Goal: Navigation & Orientation: Find specific page/section

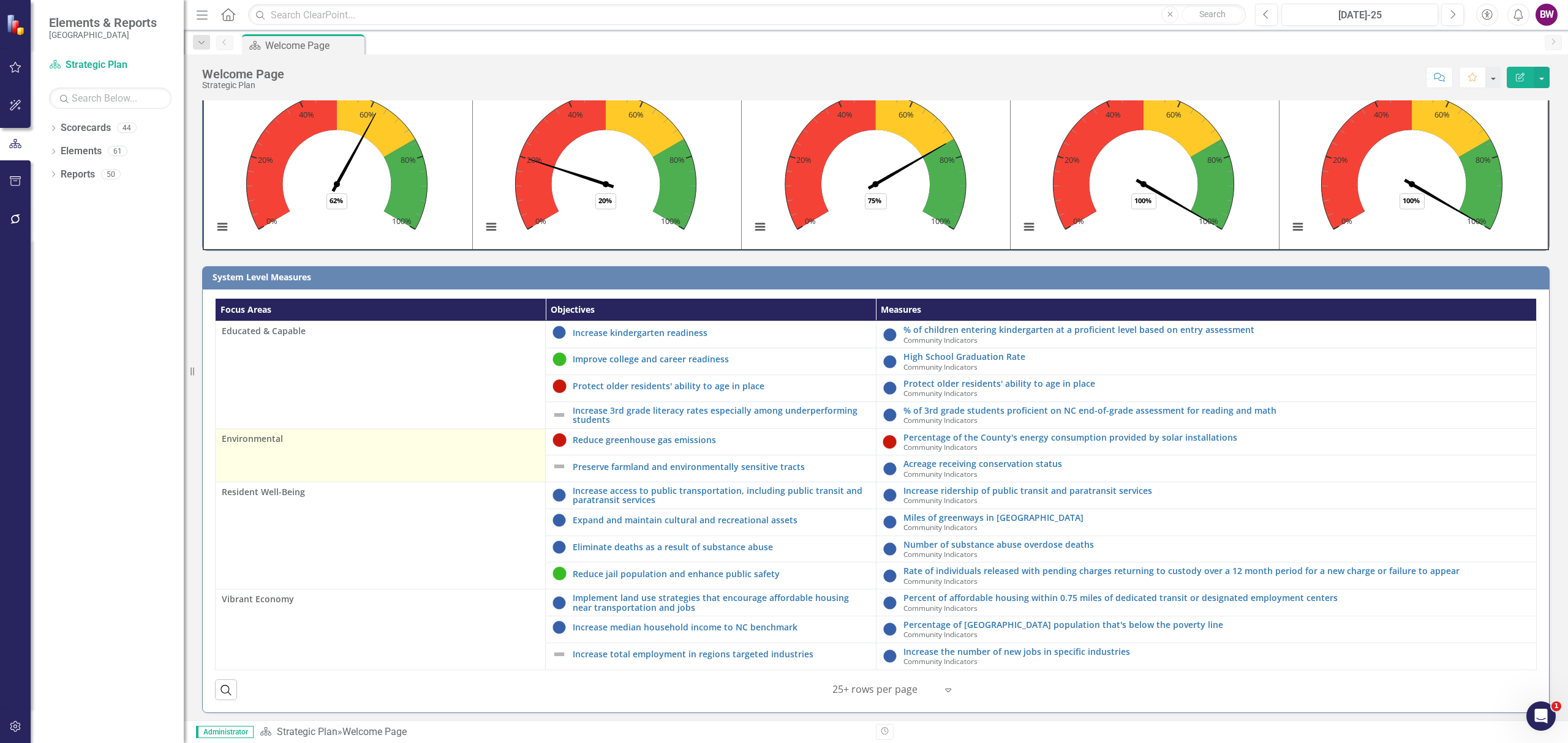
scroll to position [80, 0]
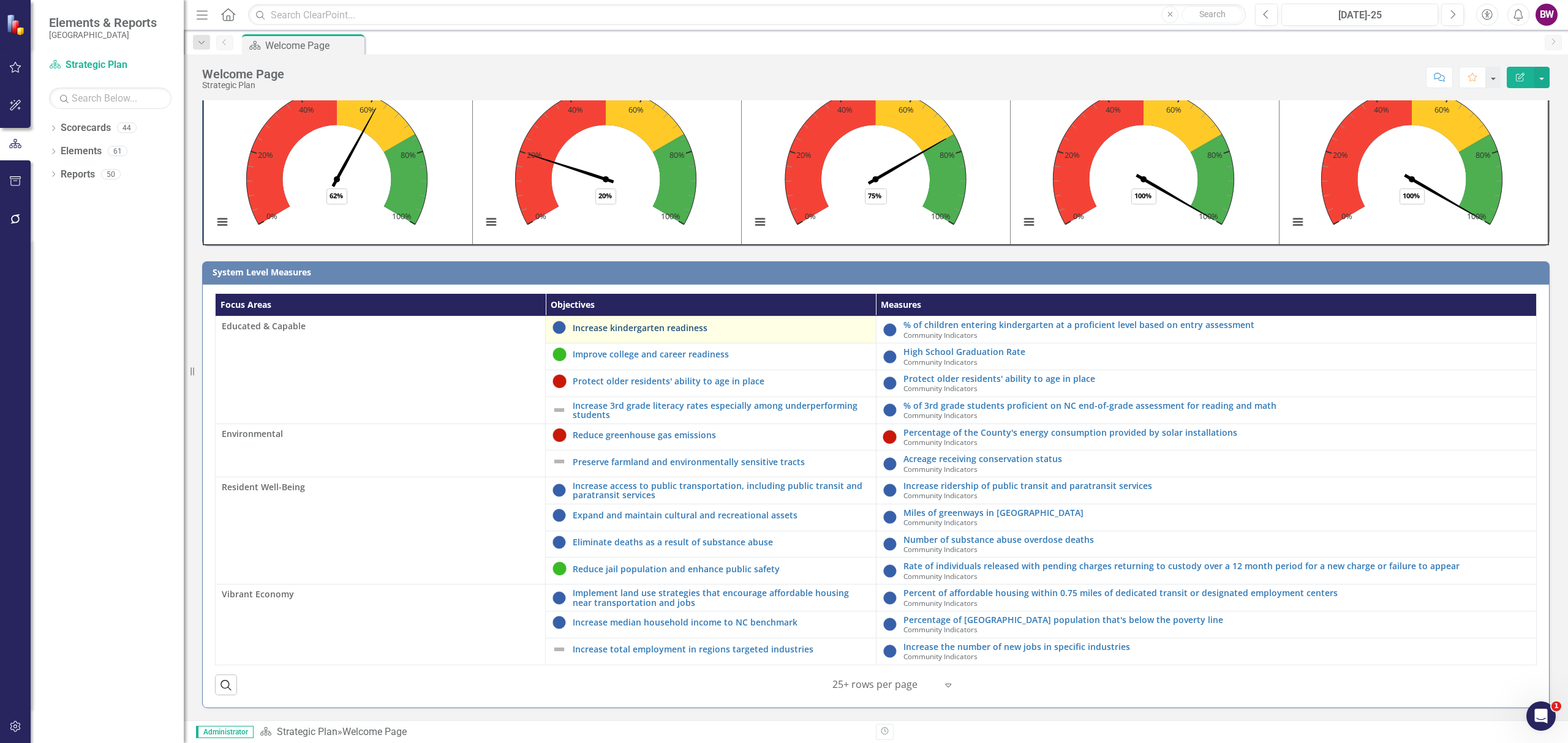
click at [682, 323] on link "Increase kindergarten readiness" at bounding box center [720, 327] width 296 height 9
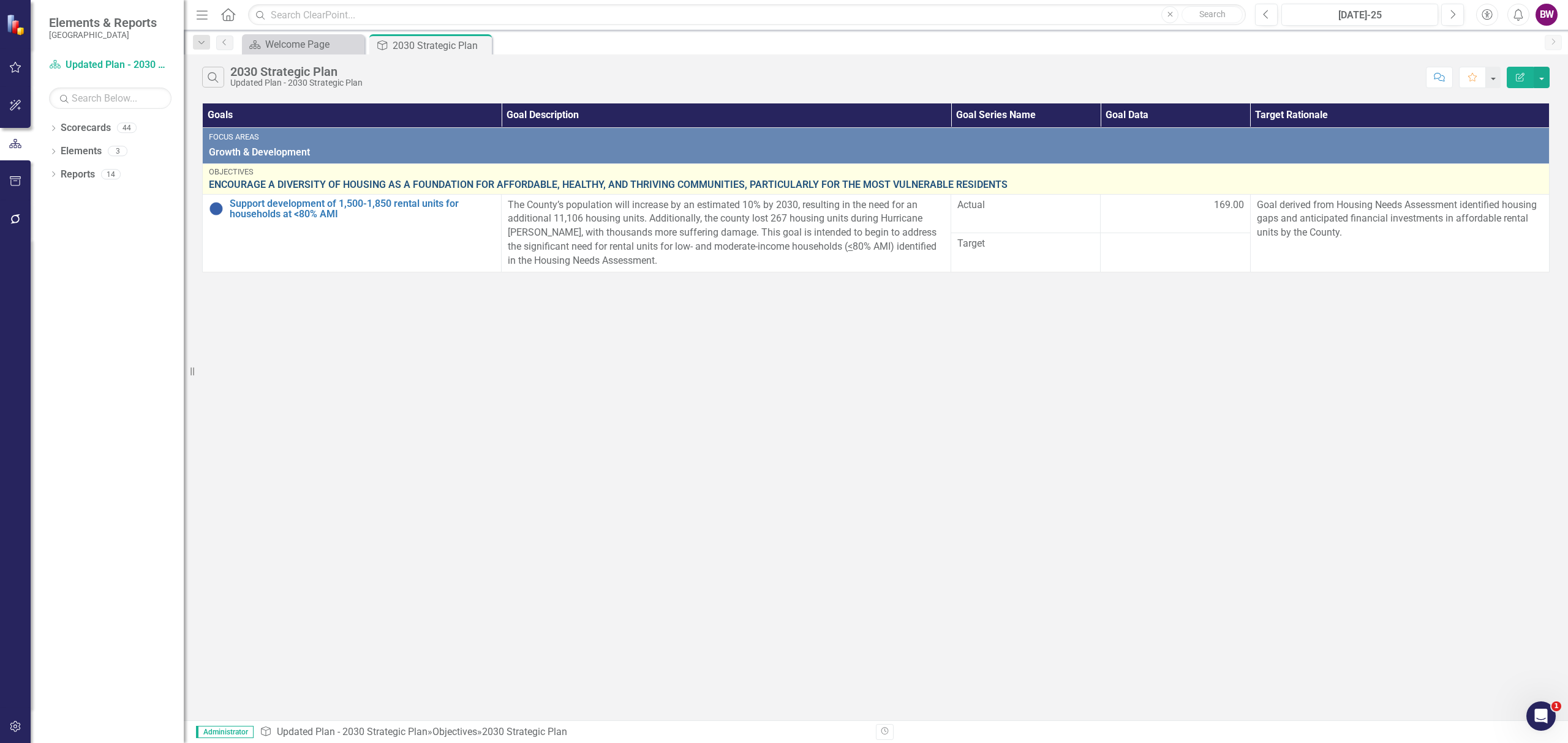
click at [393, 184] on link "ENCOURAGE A DIVERSITY OF HOUSING AS A FOUNDATION FOR AFFORDABLE, HEALTHY, AND T…" at bounding box center [876, 185] width 1334 height 11
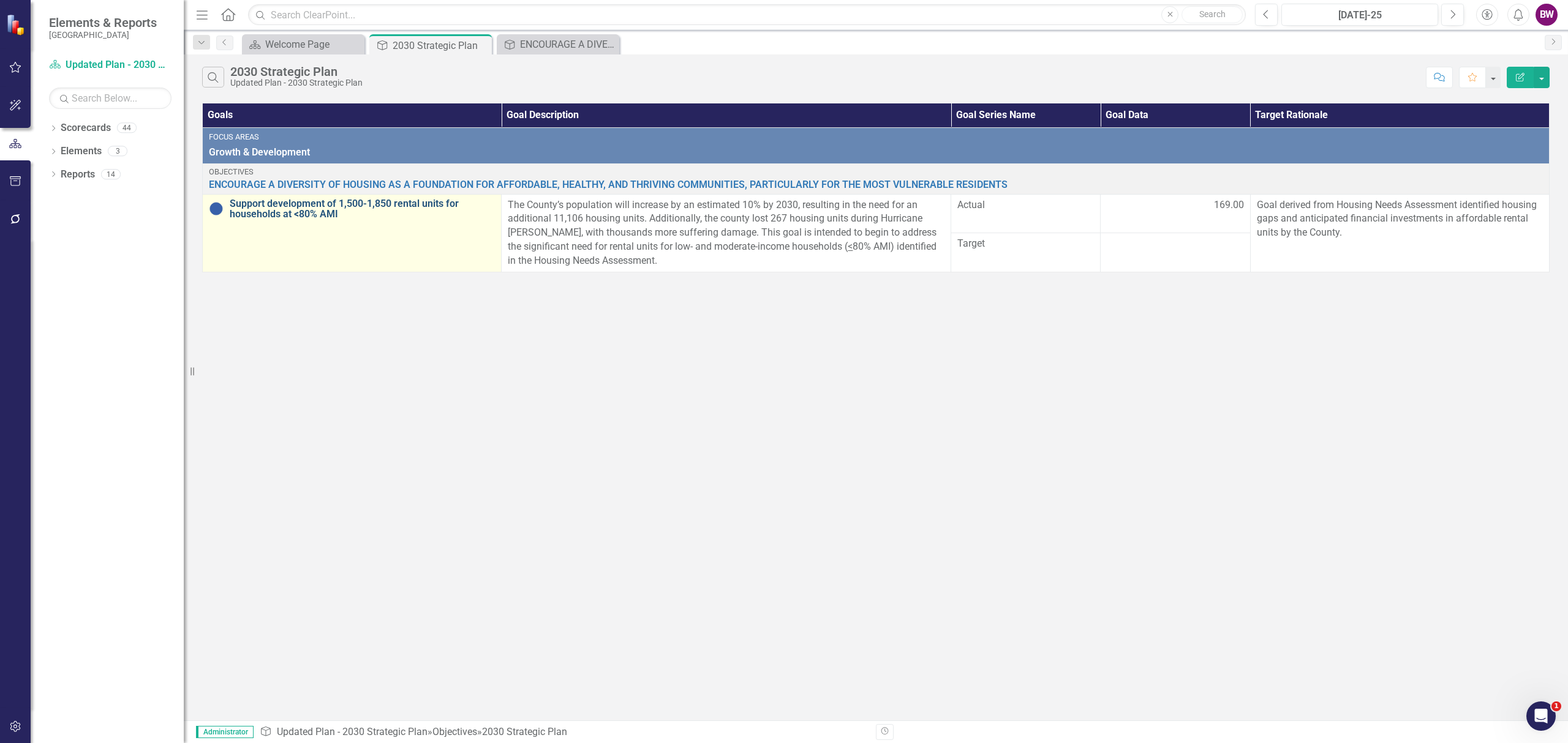
click at [413, 203] on link "Support development of 1,500-1,850 rental units for households at <80% AMI" at bounding box center [362, 209] width 265 height 21
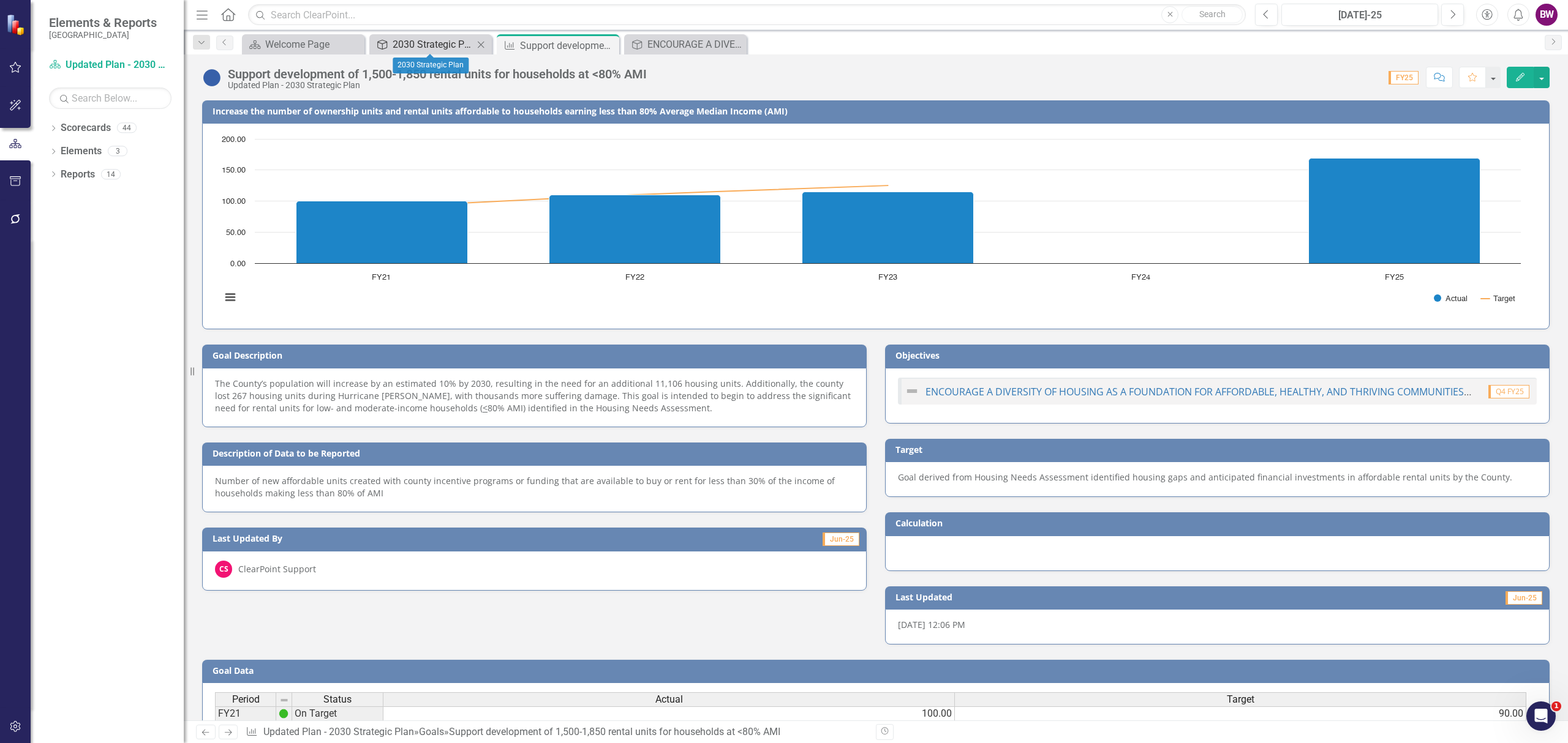
click at [454, 45] on div "2030 Strategic Plan" at bounding box center [433, 44] width 81 height 16
